Goal: Task Accomplishment & Management: Complete application form

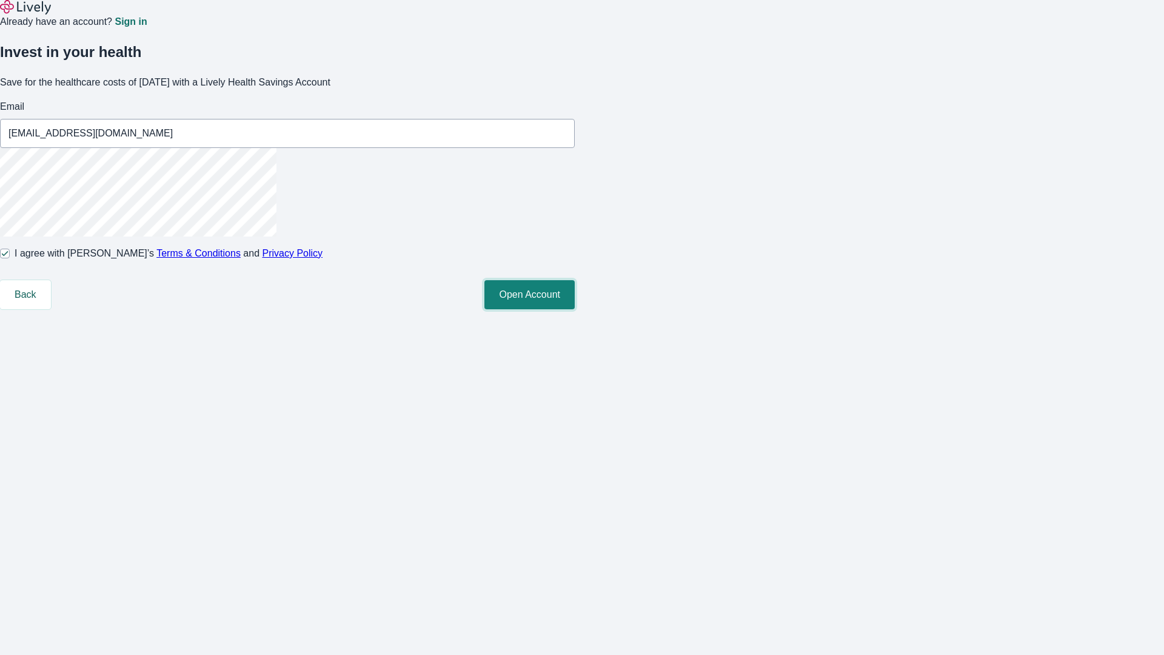
click at [575, 309] on button "Open Account" at bounding box center [529, 294] width 90 height 29
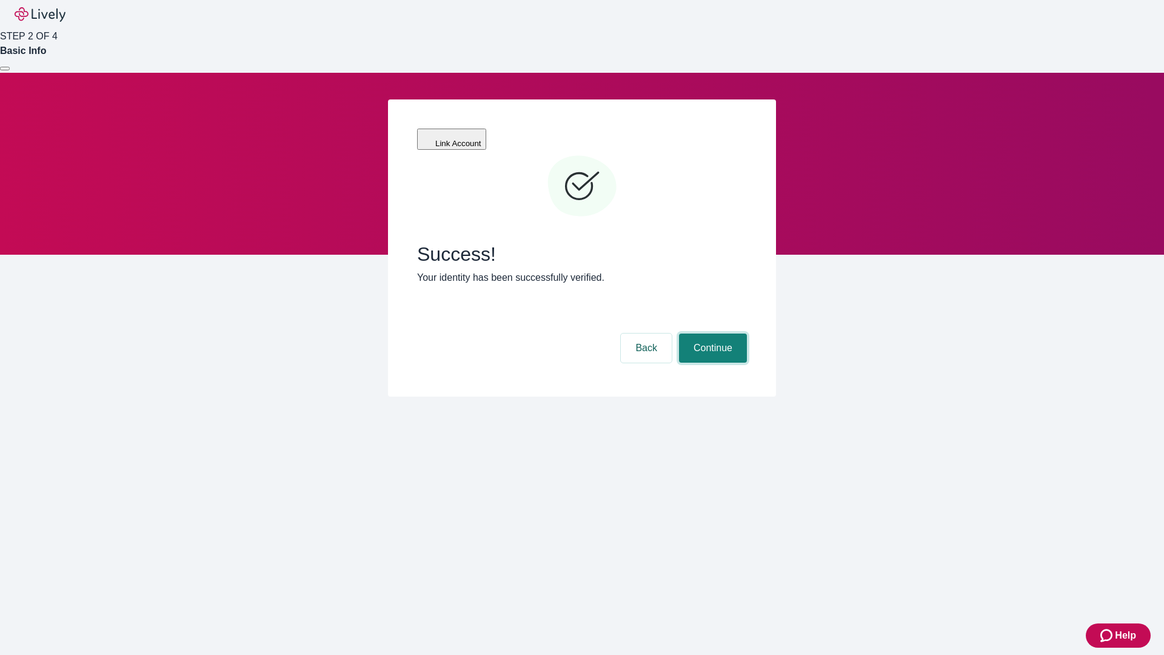
click at [711, 333] on button "Continue" at bounding box center [713, 347] width 68 height 29
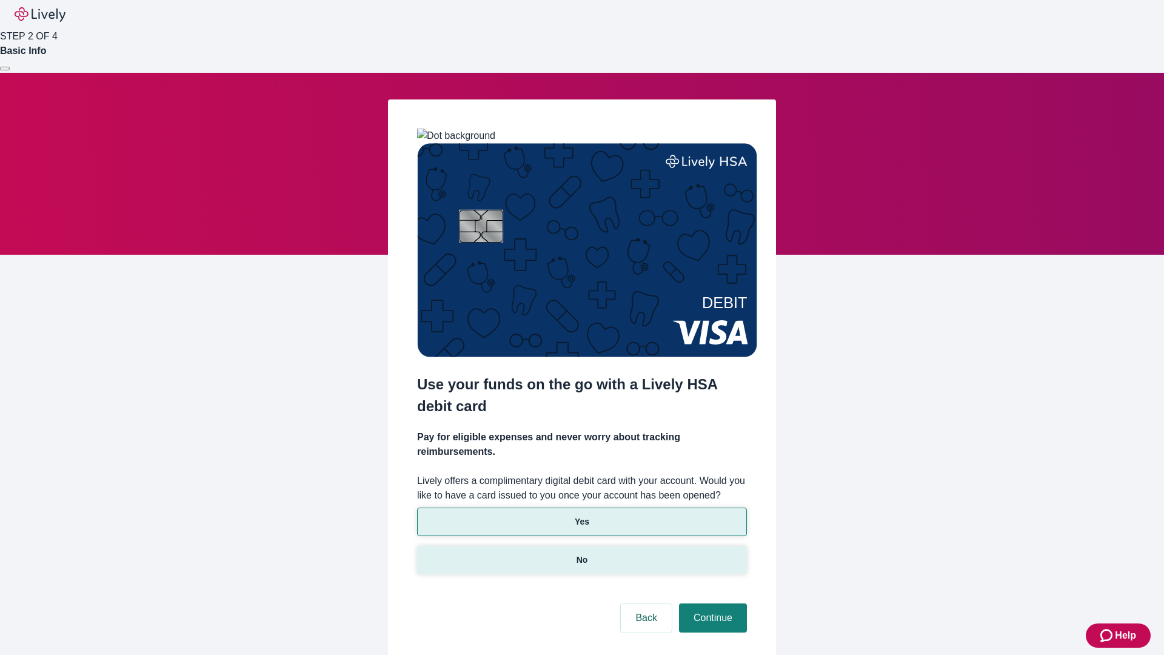
click at [581, 553] on p "No" at bounding box center [583, 559] width 12 height 13
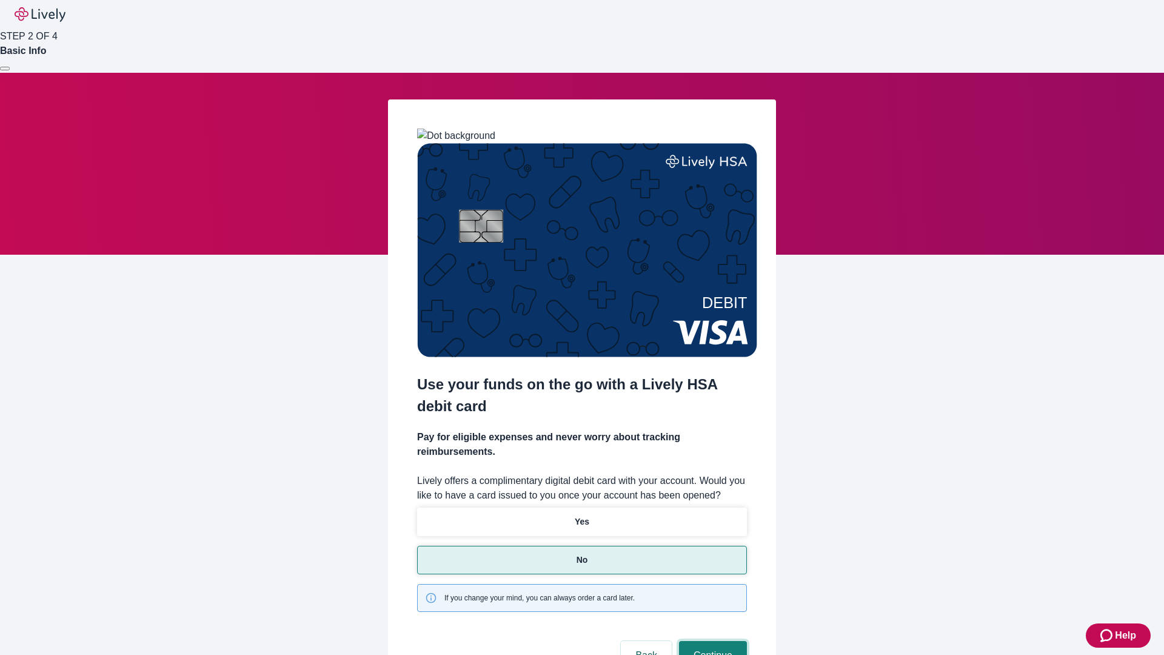
click at [711, 641] on button "Continue" at bounding box center [713, 655] width 68 height 29
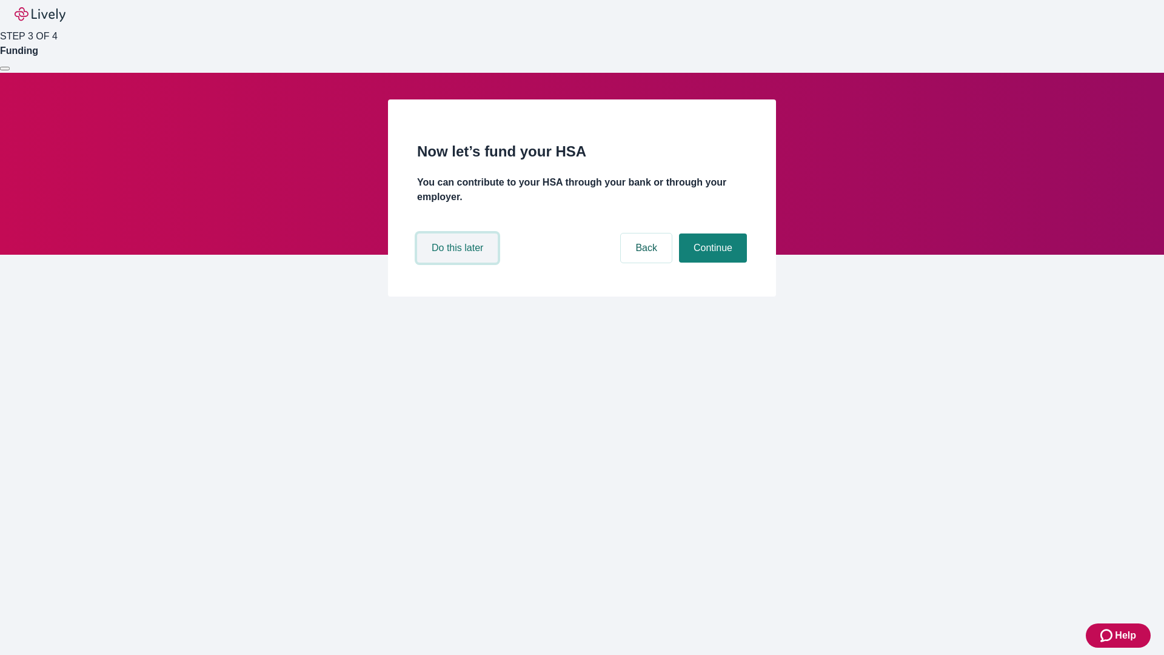
click at [459, 262] on button "Do this later" at bounding box center [457, 247] width 81 height 29
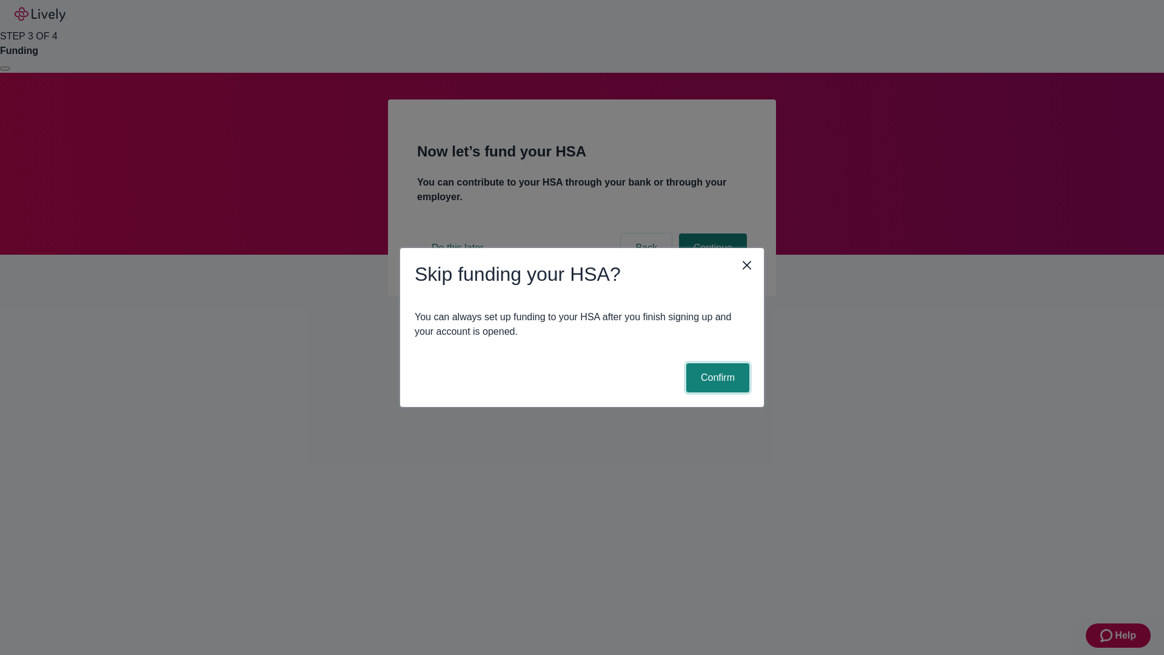
click at [716, 378] on button "Confirm" at bounding box center [717, 377] width 63 height 29
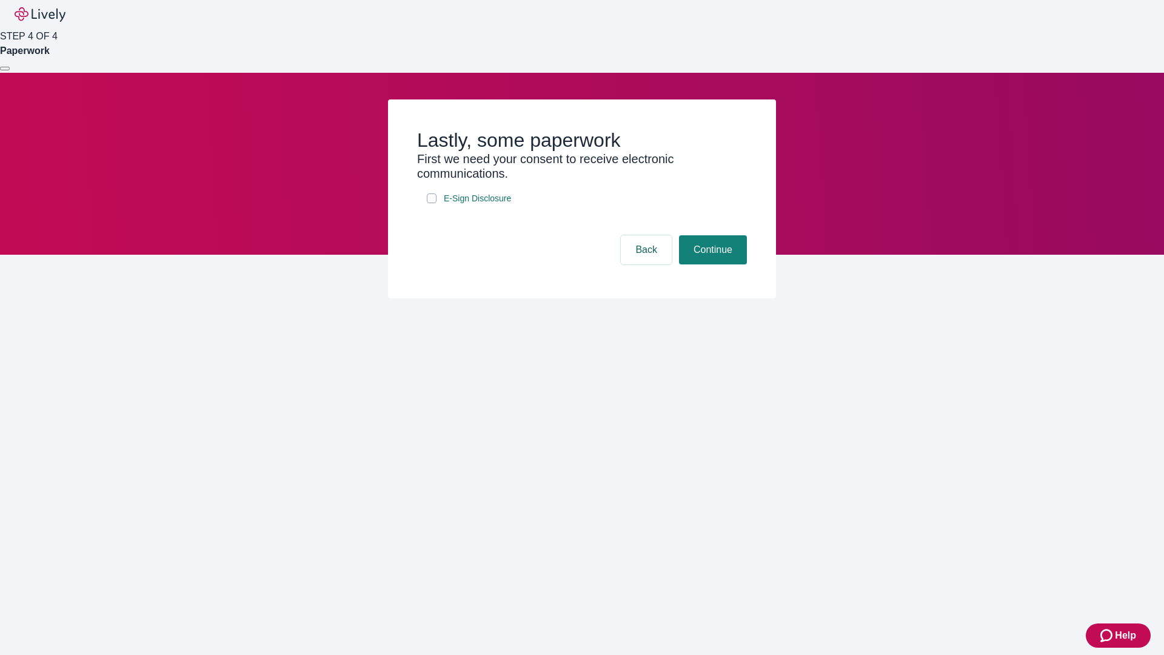
click at [432, 203] on input "E-Sign Disclosure" at bounding box center [432, 198] width 10 height 10
checkbox input "true"
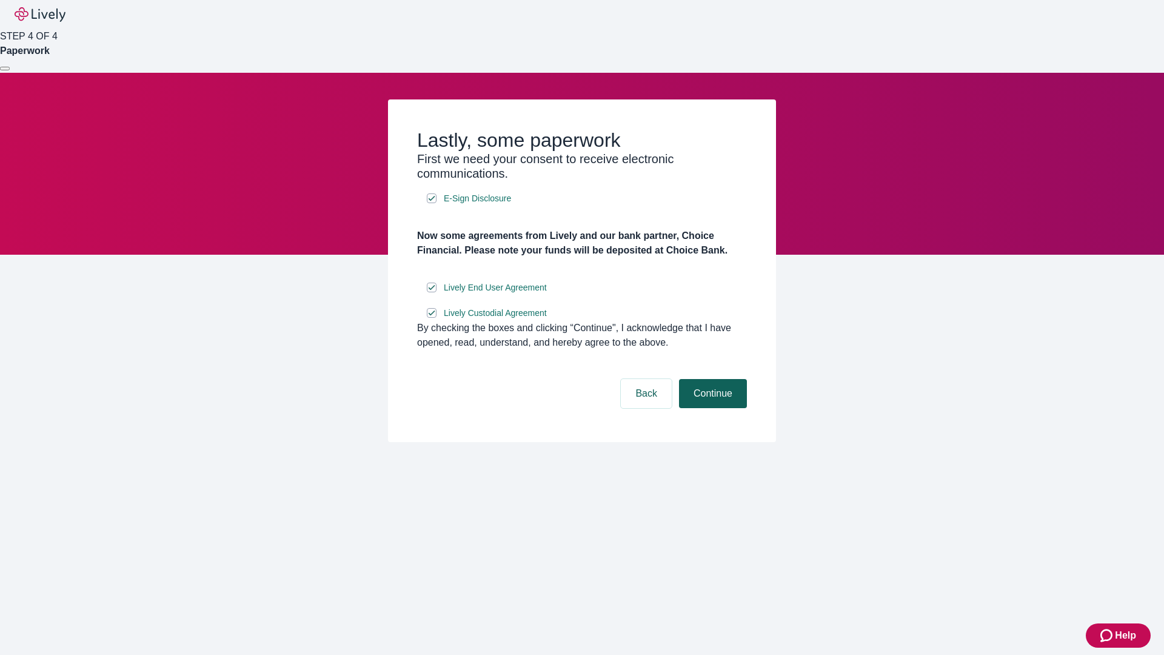
click at [711, 408] on button "Continue" at bounding box center [713, 393] width 68 height 29
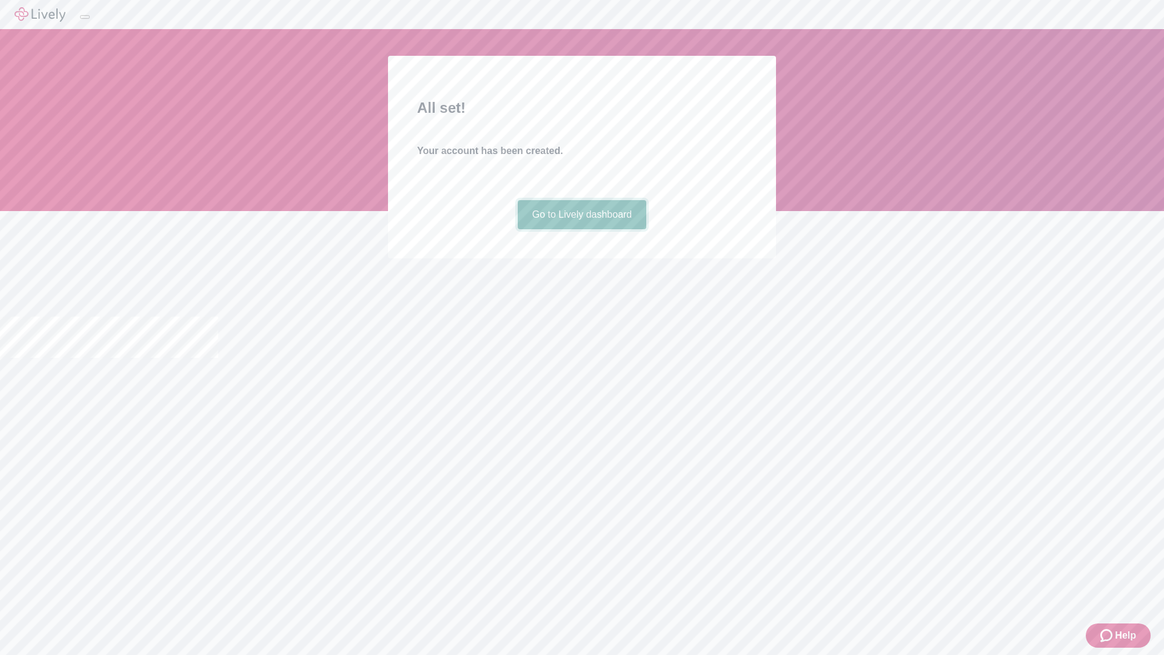
click at [581, 229] on link "Go to Lively dashboard" at bounding box center [582, 214] width 129 height 29
